Goal: Task Accomplishment & Management: Use online tool/utility

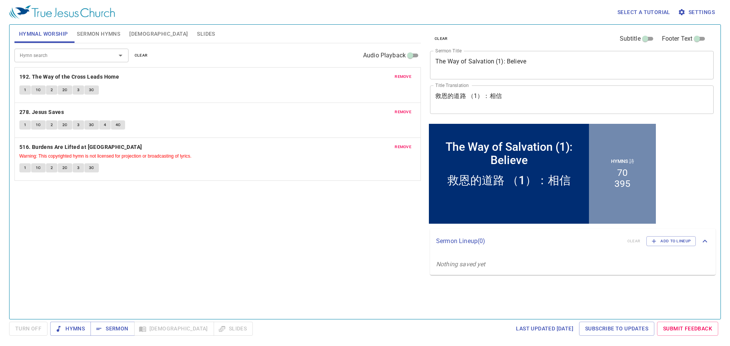
click at [135, 55] on span "clear" at bounding box center [141, 55] width 13 height 7
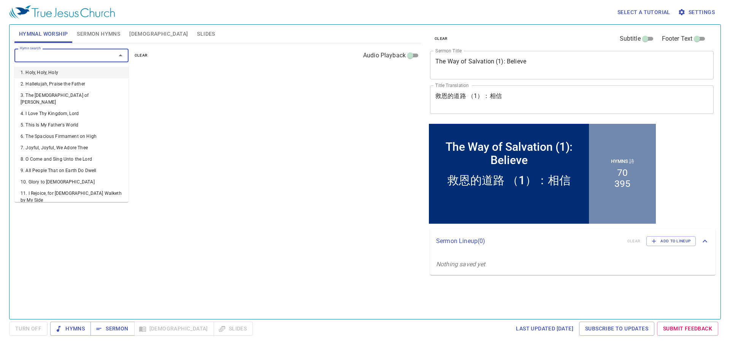
click at [97, 59] on input "Hymn search" at bounding box center [60, 55] width 87 height 9
type input "452"
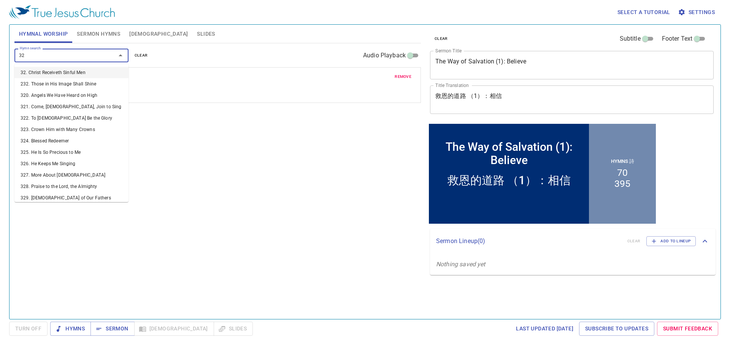
type input "322"
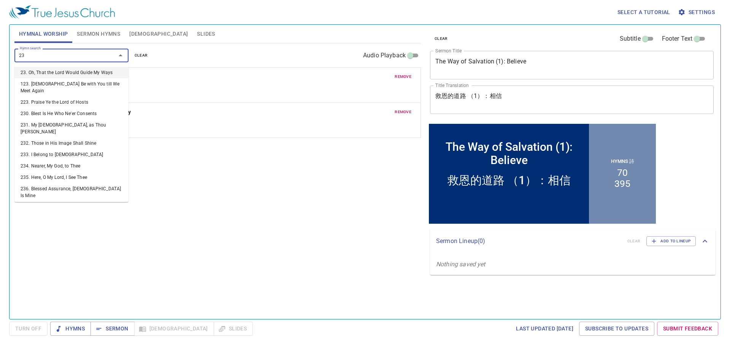
type input "236"
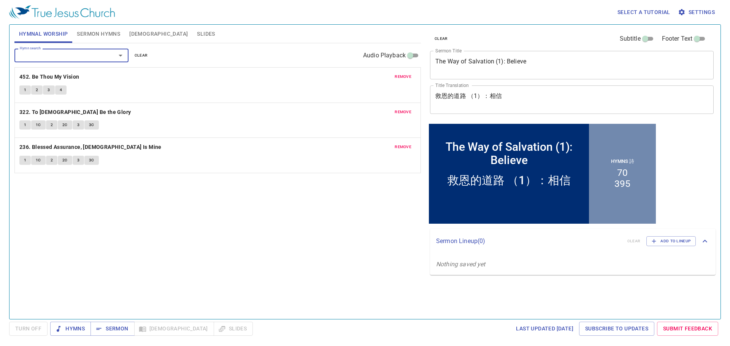
click at [104, 35] on span "Sermon Hymns" at bounding box center [98, 33] width 43 height 9
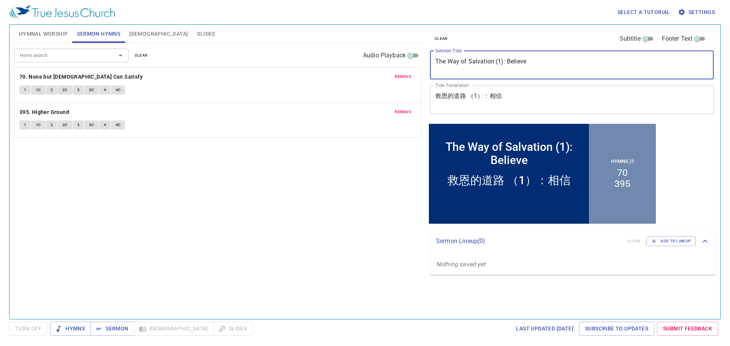
click at [500, 64] on textarea "The Way of Salvation (1): Believe" at bounding box center [571, 65] width 273 height 14
type textarea "The Way of Salvation (2): Believe"
click at [475, 93] on textarea "救恩的道路 （1）：相信" at bounding box center [571, 99] width 273 height 14
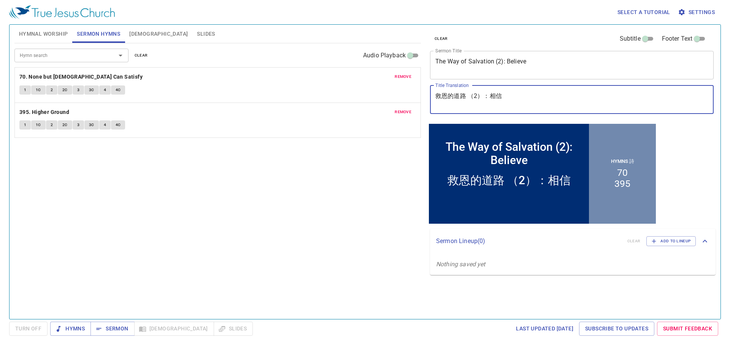
type textarea "救恩的道路 （2）：相信"
click at [402, 109] on span "remove" at bounding box center [402, 112] width 17 height 7
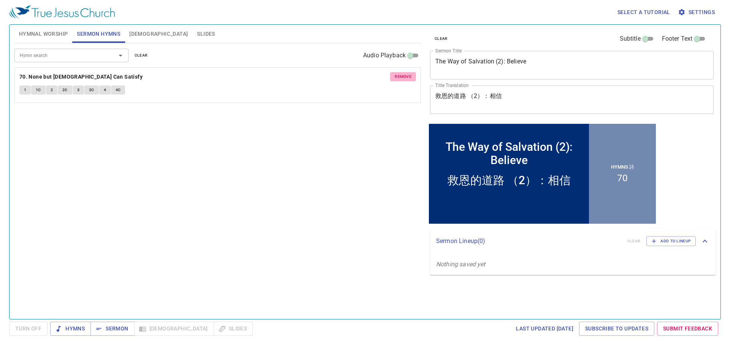
click at [402, 79] on span "remove" at bounding box center [402, 76] width 17 height 7
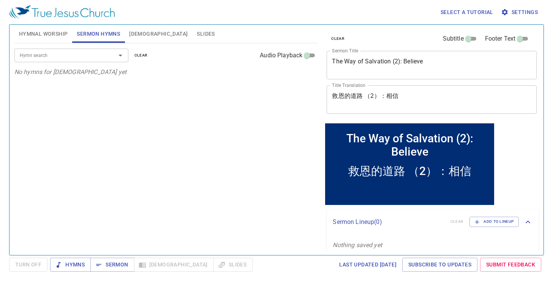
click at [97, 48] on div "Hymn search Hymn search clear Audio Playback" at bounding box center [166, 55] width 304 height 24
click at [99, 52] on input "Hymn search" at bounding box center [60, 55] width 87 height 9
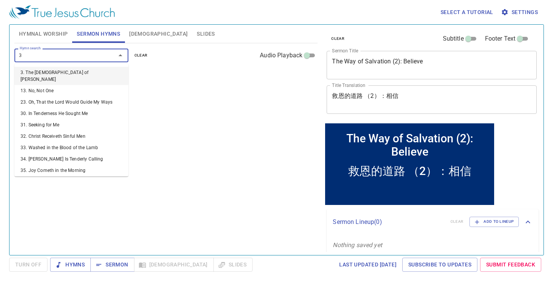
type input "37"
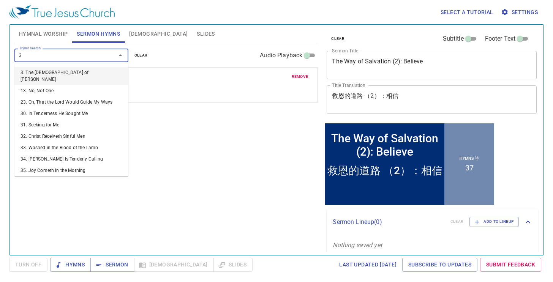
type input "39"
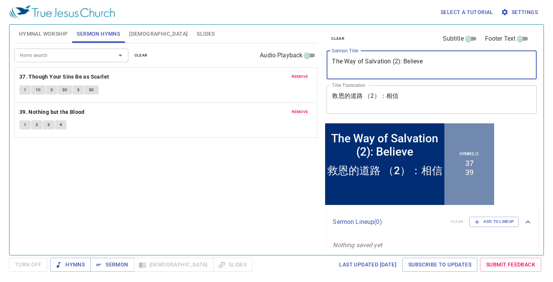
drag, startPoint x: 434, startPoint y: 64, endPoint x: 405, endPoint y: 62, distance: 29.0
click at [405, 62] on textarea "The Way of Salvation (2): Believe" at bounding box center [431, 65] width 199 height 14
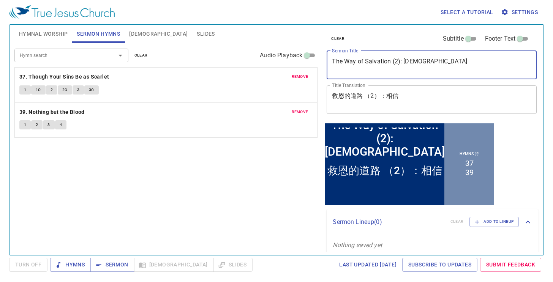
type textarea "The Way of Salvation (2): Baptism"
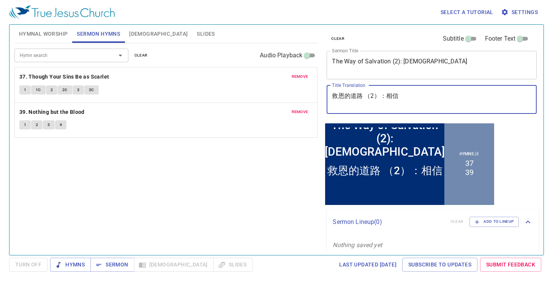
drag, startPoint x: 404, startPoint y: 97, endPoint x: 381, endPoint y: 95, distance: 23.2
click at [381, 96] on textarea "救恩的道路 （2）：相信" at bounding box center [431, 99] width 199 height 14
paste textarea "洗禮"
type textarea "救恩的道路 （2）：洗禮"
click at [230, 211] on div "Hymn search Hymn search clear Audio Playback remove 37. Though Your Sins Be as …" at bounding box center [166, 146] width 304 height 206
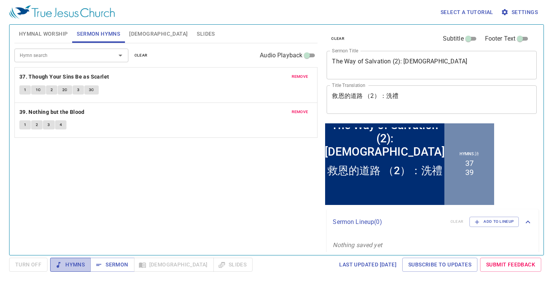
click at [79, 268] on span "Hymns" at bounding box center [70, 264] width 28 height 9
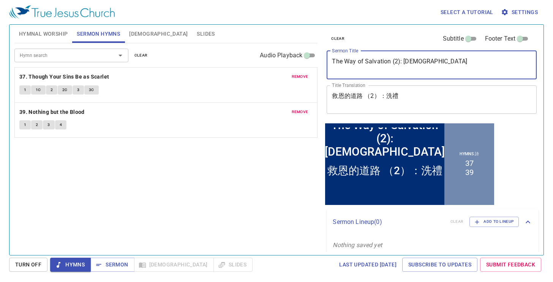
drag, startPoint x: 399, startPoint y: 59, endPoint x: 323, endPoint y: 55, distance: 76.1
click at [323, 55] on div "clear Subtitle Footer Text Sermon Title The Way of Salvation (2): Baptism x Ser…" at bounding box center [431, 137] width 221 height 231
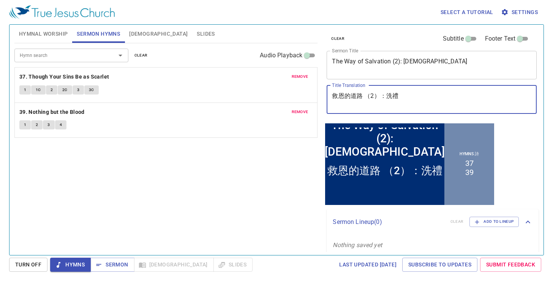
drag, startPoint x: 407, startPoint y: 100, endPoint x: 310, endPoint y: 91, distance: 97.7
click at [310, 91] on div "Hymnal Worship Sermon Hymns Bible Slides Hymn search Hymn search clear Audio Pl…" at bounding box center [276, 137] width 530 height 231
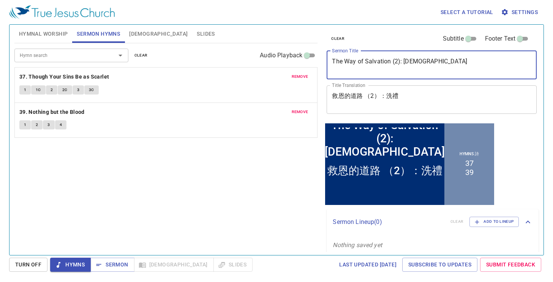
drag, startPoint x: 440, startPoint y: 59, endPoint x: 406, endPoint y: 64, distance: 34.6
click at [406, 64] on textarea "The Way of Salvation (2): Baptism" at bounding box center [431, 65] width 199 height 14
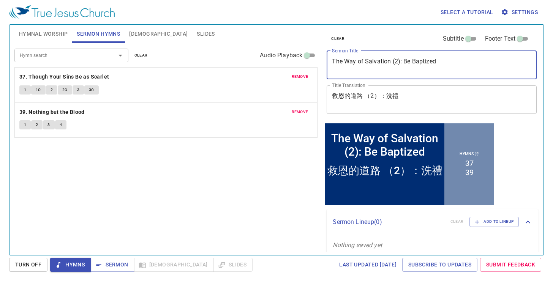
type textarea "The Way of Salvation (2): Be Baptized"
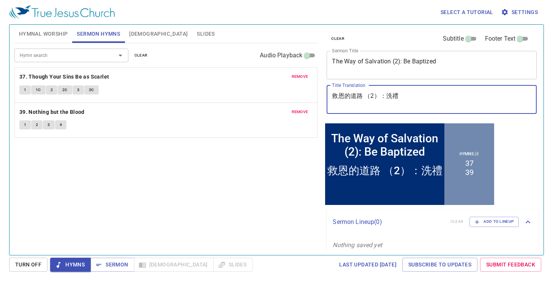
click at [401, 97] on textarea "救恩的道路 （2）：洗禮" at bounding box center [431, 99] width 199 height 14
drag, startPoint x: 399, startPoint y: 95, endPoint x: 385, endPoint y: 97, distance: 14.1
click at [385, 97] on textarea "救恩的道路 （2）：洗禮" at bounding box center [431, 99] width 199 height 14
paste textarea "受洗"
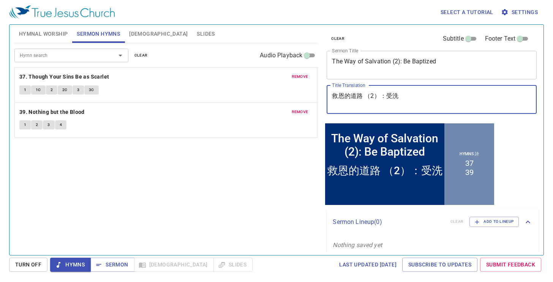
click at [383, 98] on textarea "救恩的道路 （2）：受洗" at bounding box center [431, 99] width 199 height 14
paste textarea "要"
drag, startPoint x: 409, startPoint y: 99, endPoint x: 385, endPoint y: 97, distance: 24.4
click at [385, 97] on textarea "救恩的道路 （2）：要受洗" at bounding box center [431, 99] width 199 height 14
click at [368, 100] on textarea "救恩的道路 （2）：要受洗" at bounding box center [431, 99] width 199 height 14
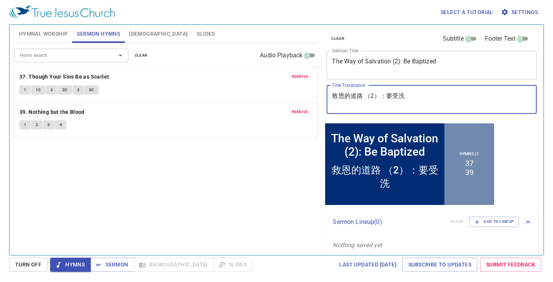
click at [368, 98] on textarea "救恩的道路 （2）：要受洗" at bounding box center [431, 99] width 199 height 14
drag, startPoint x: 415, startPoint y: 99, endPoint x: 304, endPoint y: 85, distance: 111.8
click at [304, 85] on div "Hymnal Worship Sermon Hymns Bible Slides Hymn search Hymn search clear Audio Pl…" at bounding box center [276, 137] width 530 height 231
click at [376, 96] on textarea "救恩的道路 （2）：要受洗" at bounding box center [431, 99] width 199 height 14
click at [366, 97] on textarea "救恩的道路 （2）：要受洗" at bounding box center [431, 99] width 199 height 14
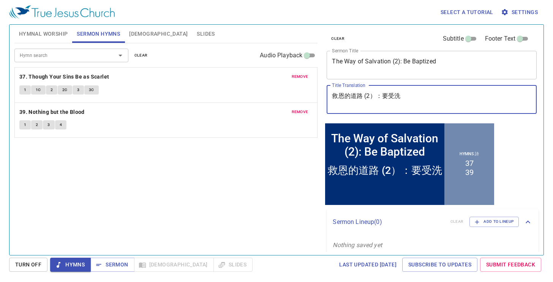
click at [380, 93] on textarea "救恩的道路 (2）：要受洗" at bounding box center [431, 99] width 199 height 14
click at [425, 101] on textarea "救恩的道路 (2):要受洗" at bounding box center [431, 99] width 199 height 14
drag, startPoint x: 426, startPoint y: 101, endPoint x: 324, endPoint y: 93, distance: 101.4
click at [324, 93] on div "clear Subtitle Footer Text Sermon Title The Way of Salvation (2): Be Baptized x…" at bounding box center [431, 73] width 215 height 97
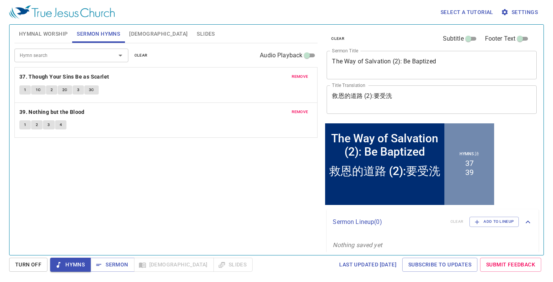
click at [51, 30] on span "Hymnal Worship" at bounding box center [43, 33] width 49 height 9
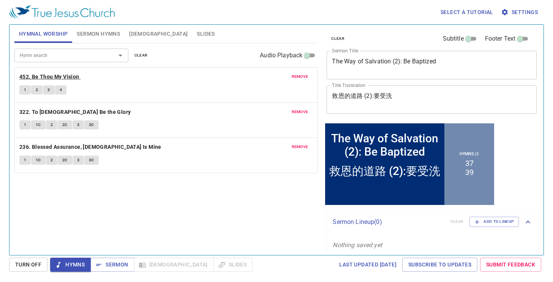
click at [62, 74] on b "452. Be Thou My Vision" at bounding box center [49, 76] width 60 height 9
click at [373, 98] on textarea "救恩的道路 (2):要受洗" at bounding box center [431, 99] width 199 height 14
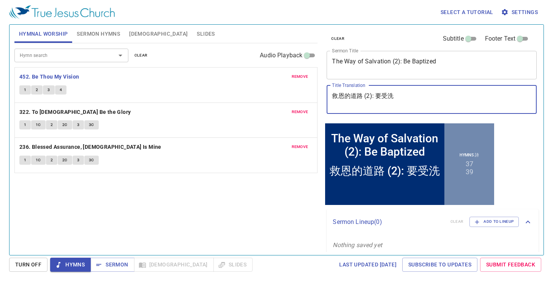
click at [436, 102] on textarea "救恩的道路 (2): 要受洗" at bounding box center [431, 99] width 199 height 14
click at [364, 95] on textarea "救恩的道路 (2): 要受洗" at bounding box center [431, 99] width 199 height 14
click at [362, 95] on textarea "救恩的道路 (2): 要受洗" at bounding box center [431, 99] width 199 height 14
click at [440, 100] on textarea "救恩的道路 (2): 要受洗" at bounding box center [431, 99] width 199 height 14
type textarea "救恩的道路 (2): 要受洗"
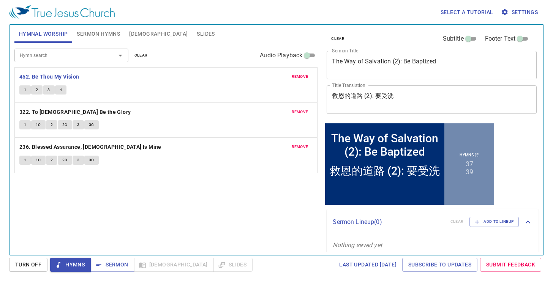
click at [25, 90] on span "1" at bounding box center [25, 90] width 2 height 7
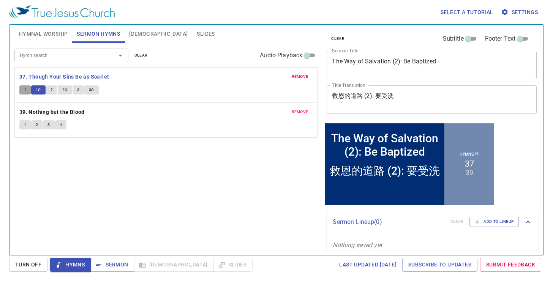
click at [26, 89] on span "1" at bounding box center [25, 90] width 2 height 7
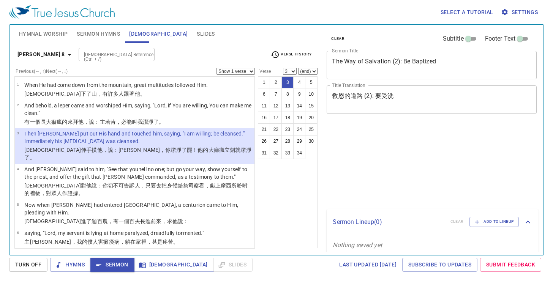
select select "3"
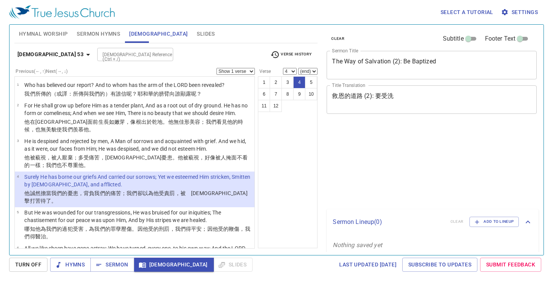
select select "4"
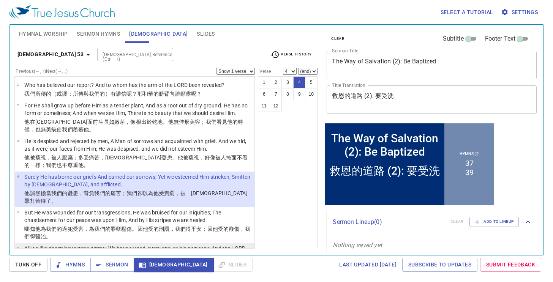
scroll to position [38, 0]
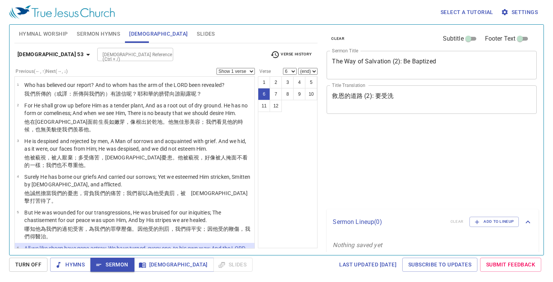
select select "6"
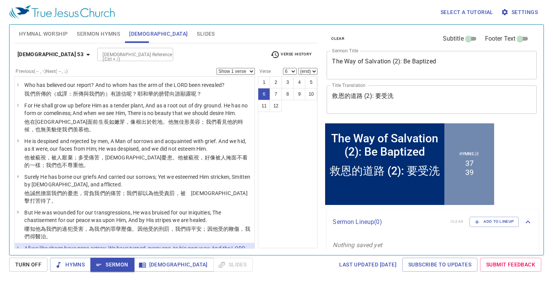
scroll to position [38, 0]
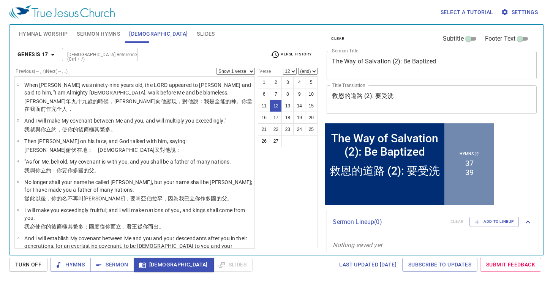
scroll to position [304, 0]
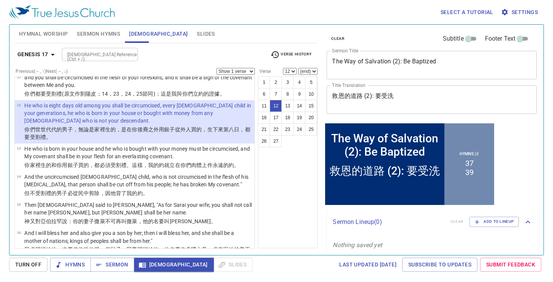
click at [133, 145] on td "He who is born in your house and he who is bought with your money must be circu…" at bounding box center [138, 153] width 228 height 16
select select "13"
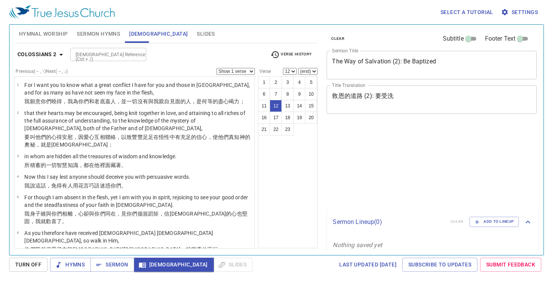
select select "12"
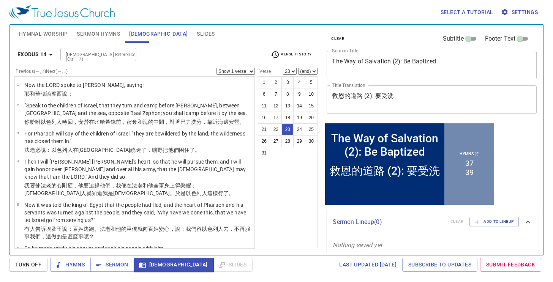
select select "24"
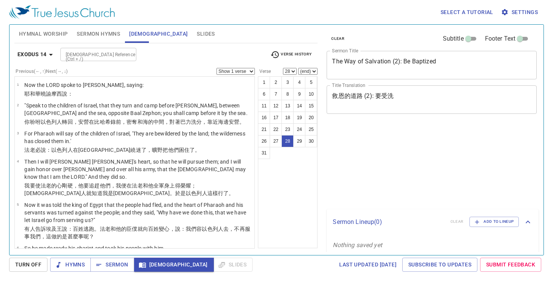
select select "28"
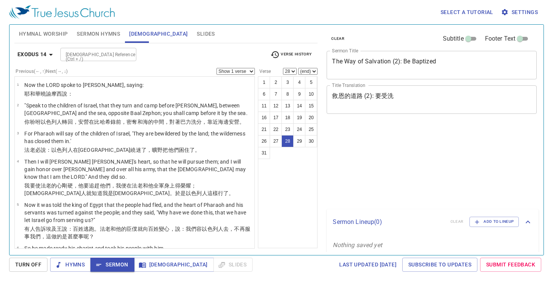
select select "28"
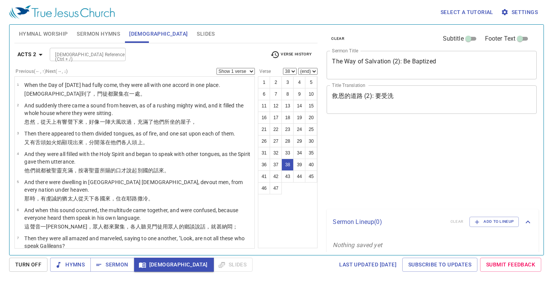
select select "38"
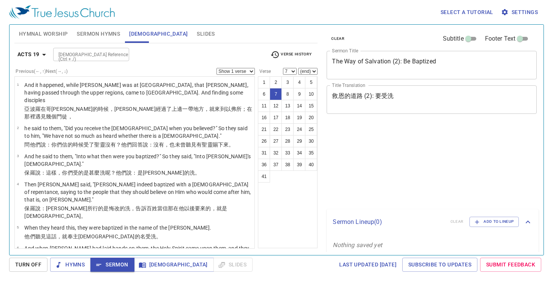
select select "7"
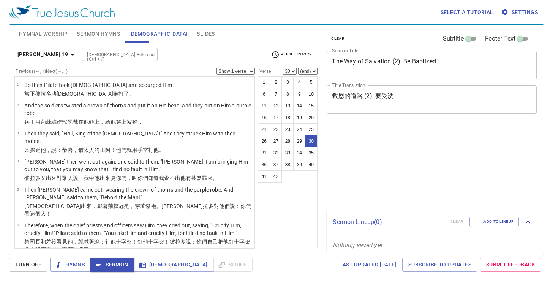
select select "30"
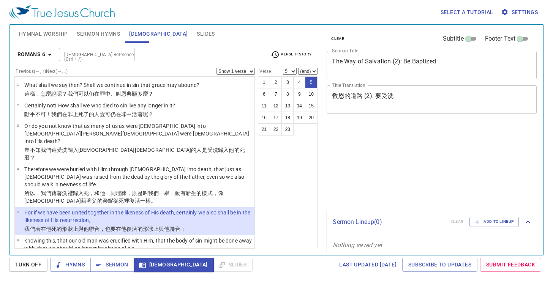
select select "5"
